Goal: Task Accomplishment & Management: Manage account settings

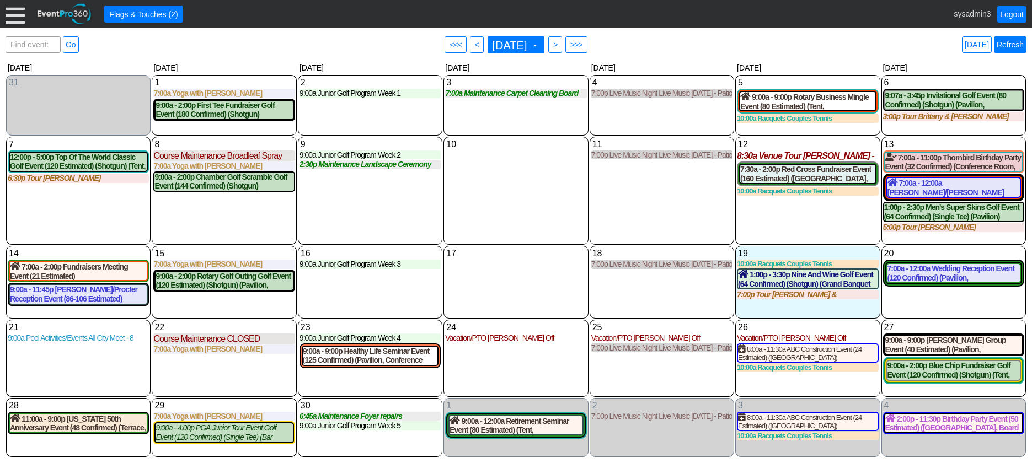
click at [1009, 44] on link "Refresh" at bounding box center [1010, 44] width 33 height 17
click at [14, 12] on div at bounding box center [15, 13] width 19 height 19
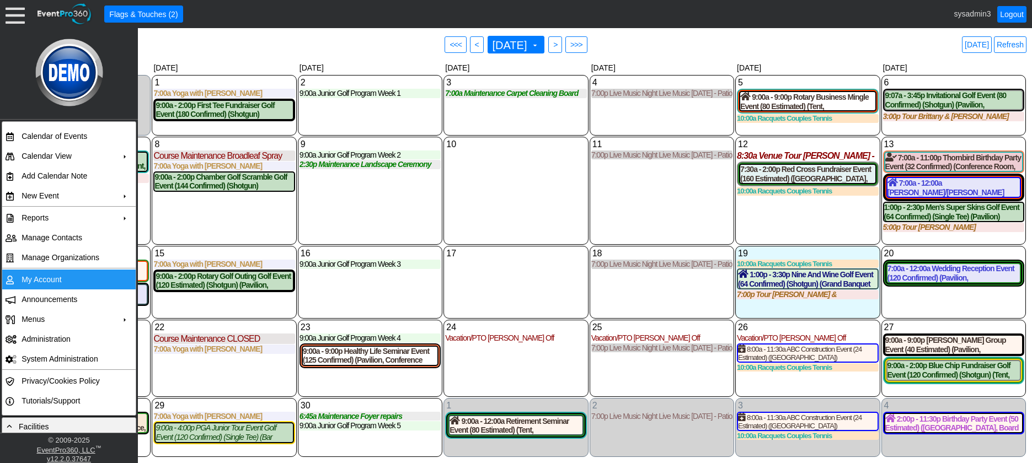
click at [54, 281] on td "My Account" at bounding box center [66, 280] width 99 height 20
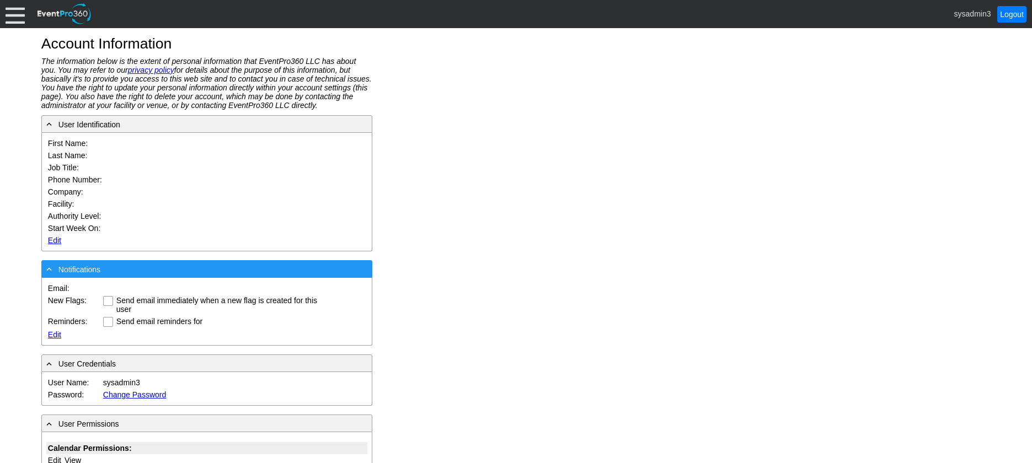
type input "System"
type input "Administrator"
type input "System Administrator"
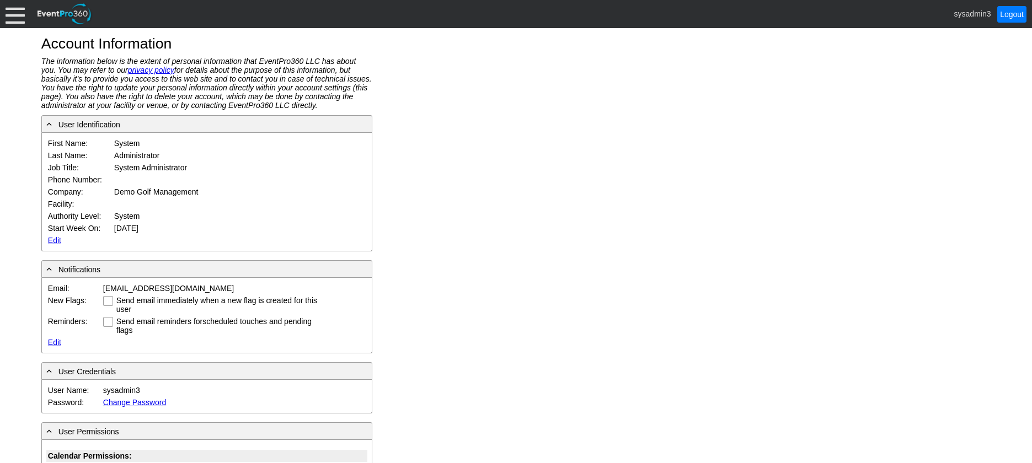
click at [50, 239] on link "Edit" at bounding box center [54, 240] width 13 height 9
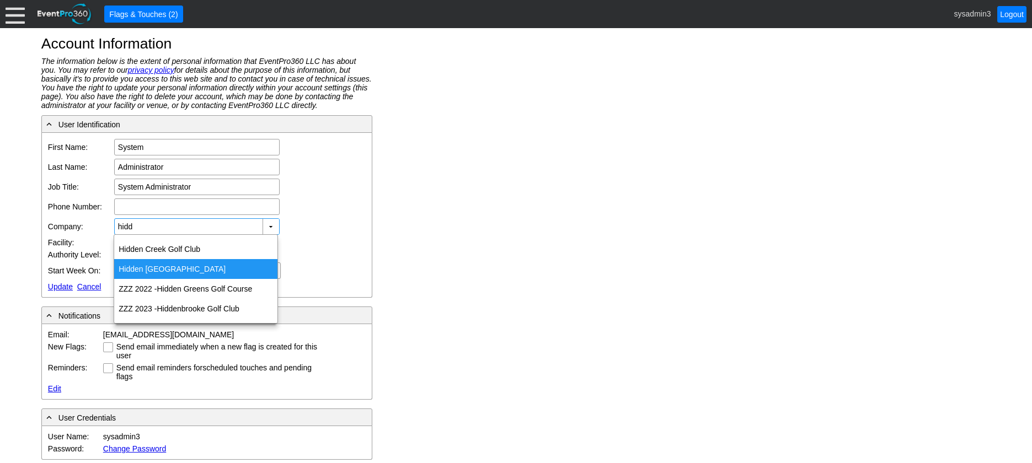
click at [169, 266] on div "Hidd en Valley Country Club" at bounding box center [195, 269] width 163 height 20
type input "Hidden Valley Country Club"
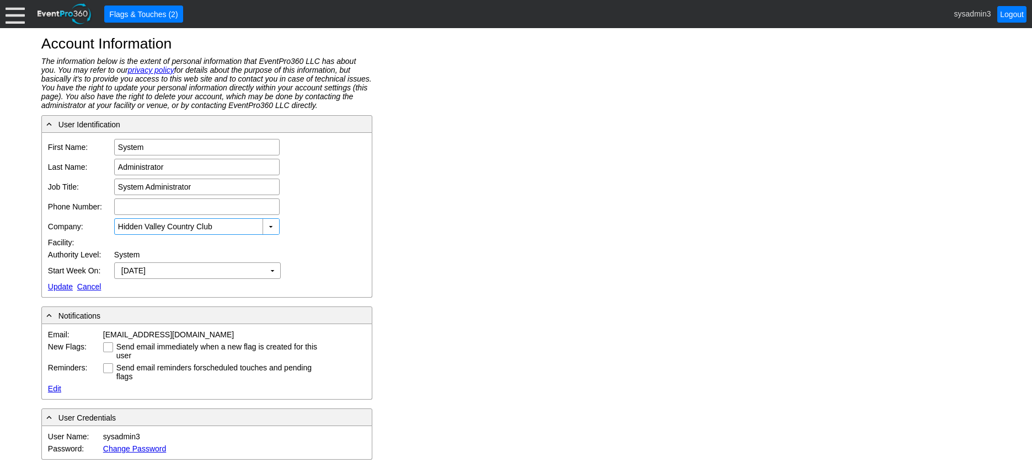
click at [58, 286] on link "Update" at bounding box center [60, 286] width 25 height 9
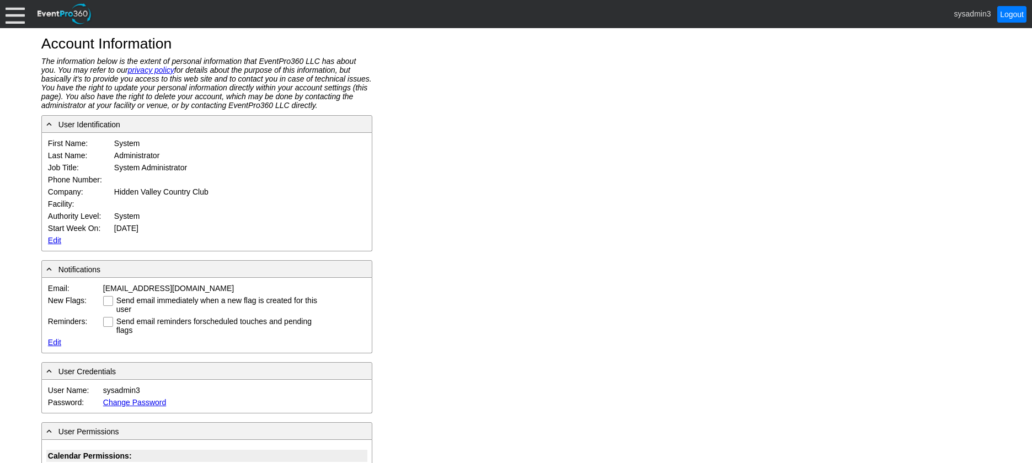
click at [17, 19] on div at bounding box center [15, 13] width 19 height 19
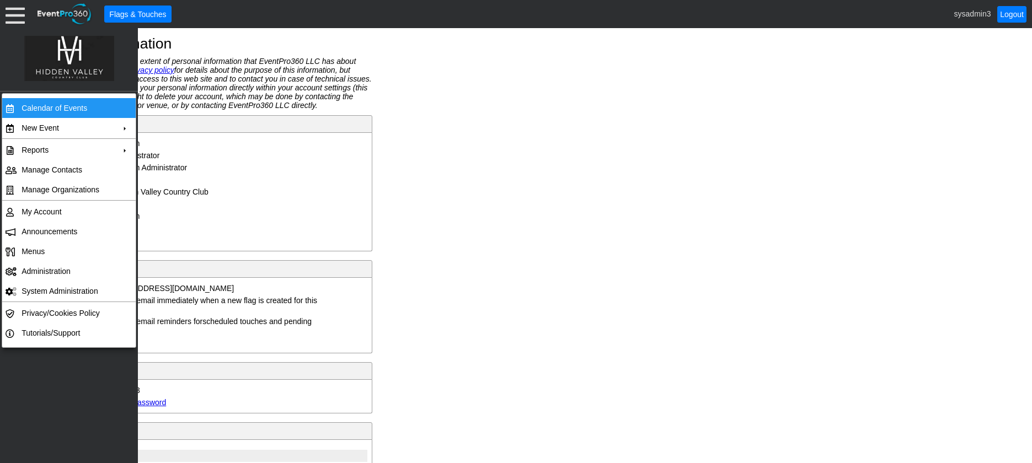
click at [45, 110] on td "Calendar of Events" at bounding box center [66, 108] width 99 height 20
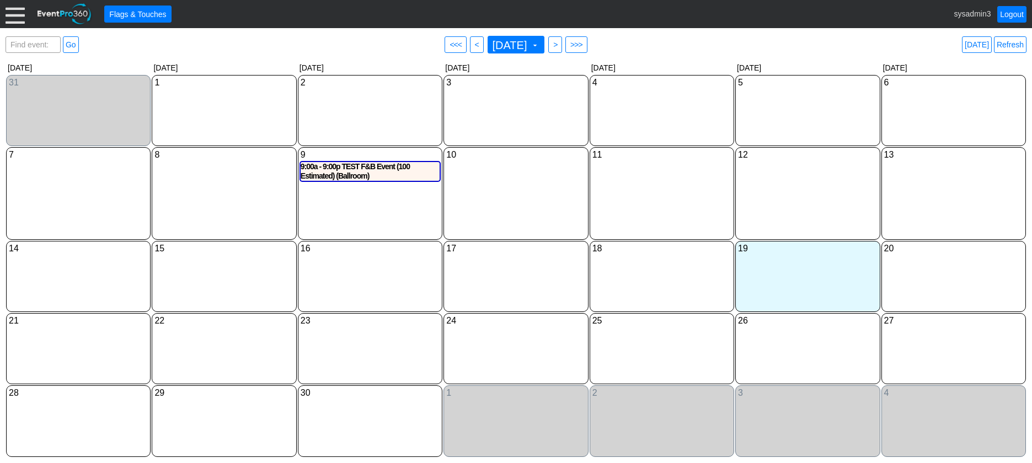
click at [14, 14] on div at bounding box center [15, 13] width 19 height 19
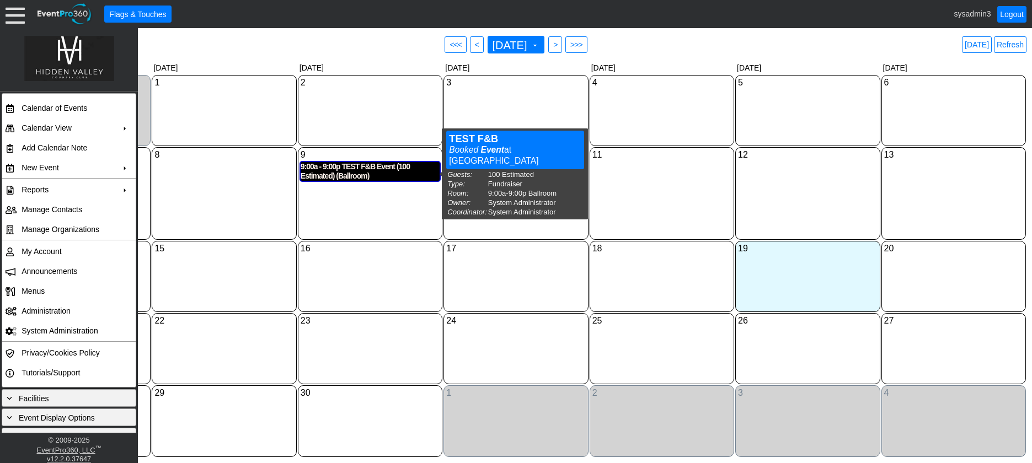
click at [347, 178] on div "9:00a - 9:00p TEST F&B Event (100 Estimated) (Ballroom)" at bounding box center [370, 171] width 139 height 19
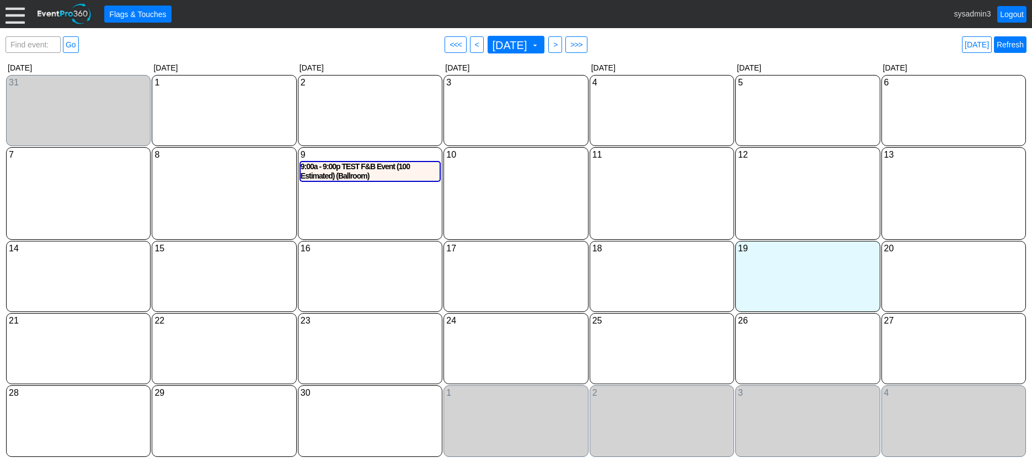
click at [1012, 46] on link "Refresh" at bounding box center [1010, 44] width 33 height 17
click at [1007, 17] on link "Logout" at bounding box center [1011, 14] width 29 height 17
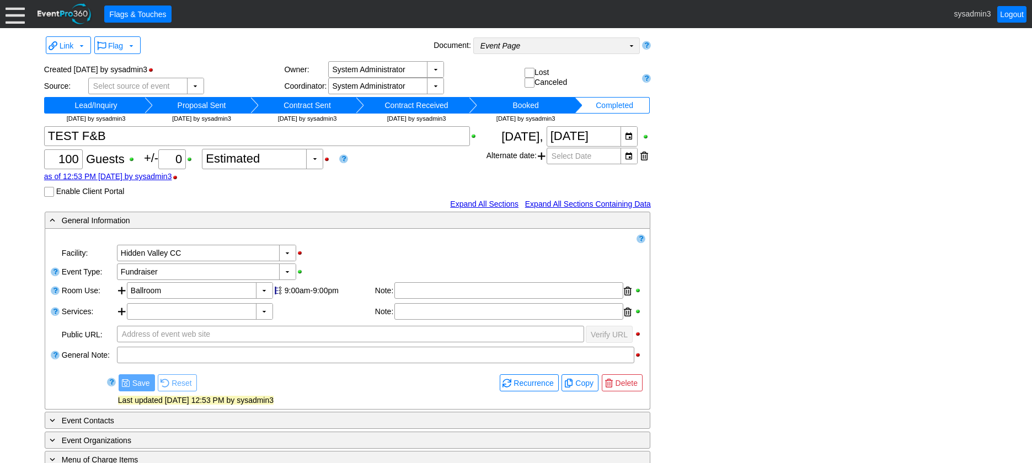
click at [573, 49] on td "Event Page Χ" at bounding box center [549, 45] width 150 height 15
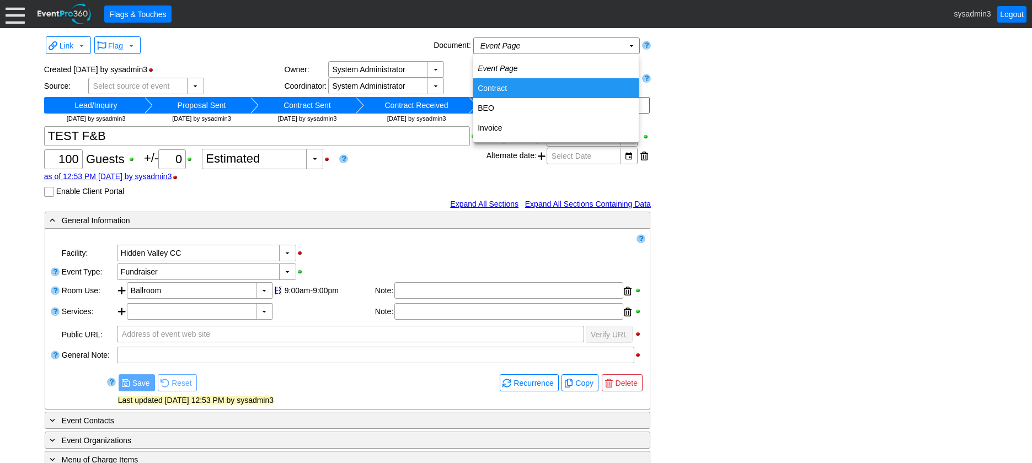
click at [509, 90] on td "Contract" at bounding box center [555, 88] width 165 height 20
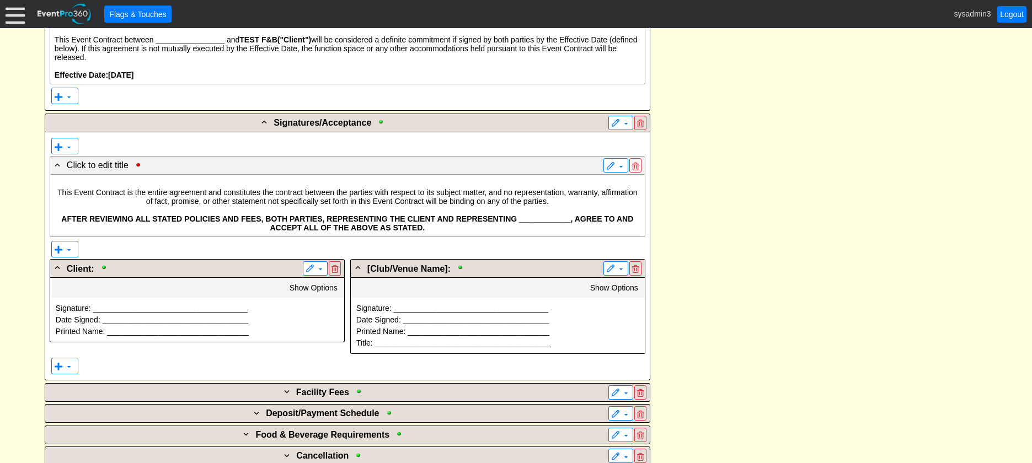
scroll to position [827, 0]
